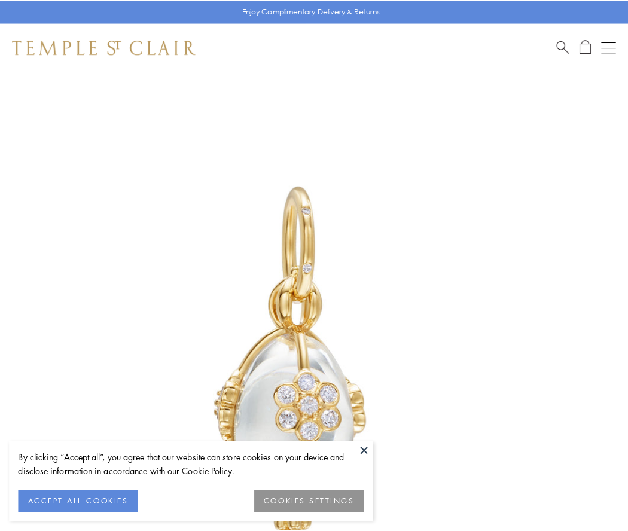
scroll to position [32, 0]
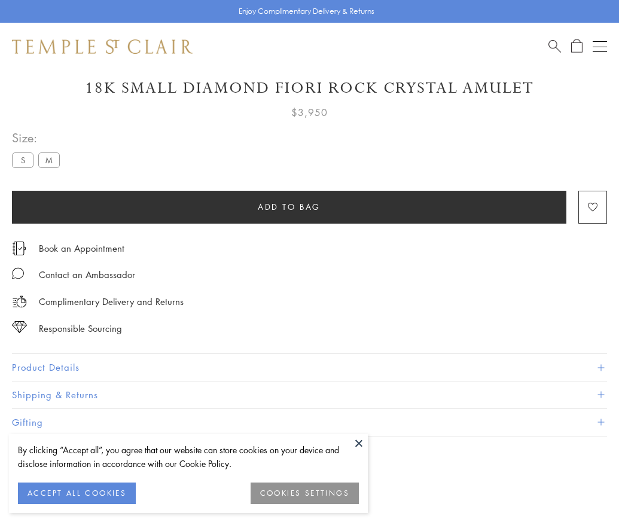
click at [289, 206] on span "Add to bag" at bounding box center [289, 206] width 63 height 13
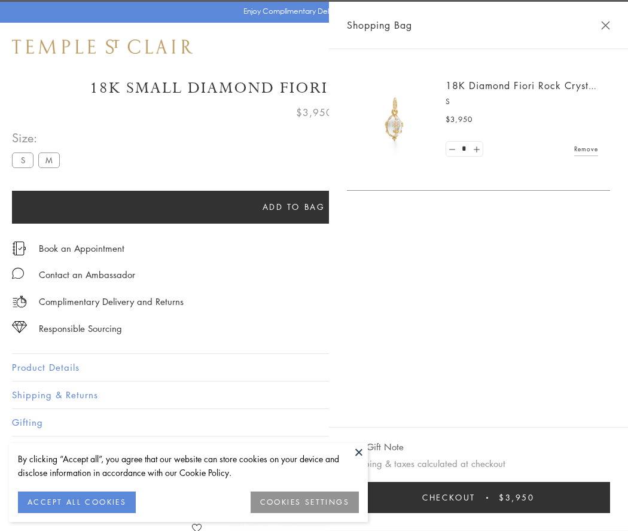
click at [610, 498] on button "Checkout $3,950" at bounding box center [478, 497] width 263 height 31
